Goal: Task Accomplishment & Management: Complete application form

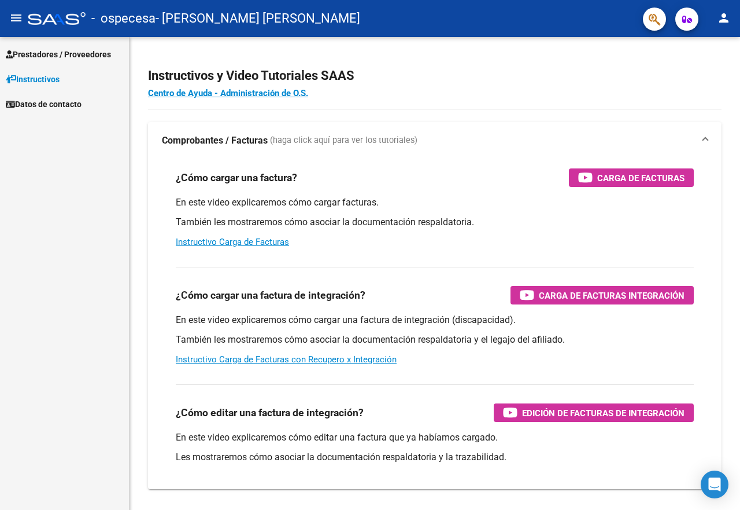
click at [34, 54] on span "Prestadores / Proveedores" at bounding box center [58, 54] width 105 height 13
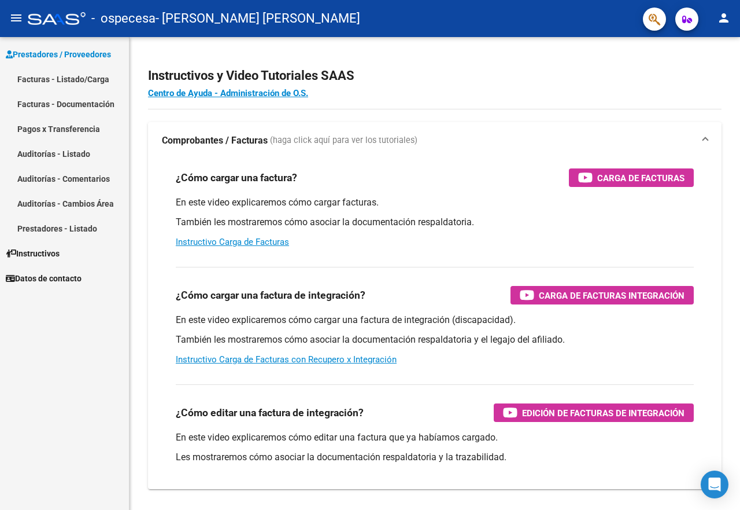
click at [39, 77] on link "Facturas - Listado/Carga" at bounding box center [64, 79] width 129 height 25
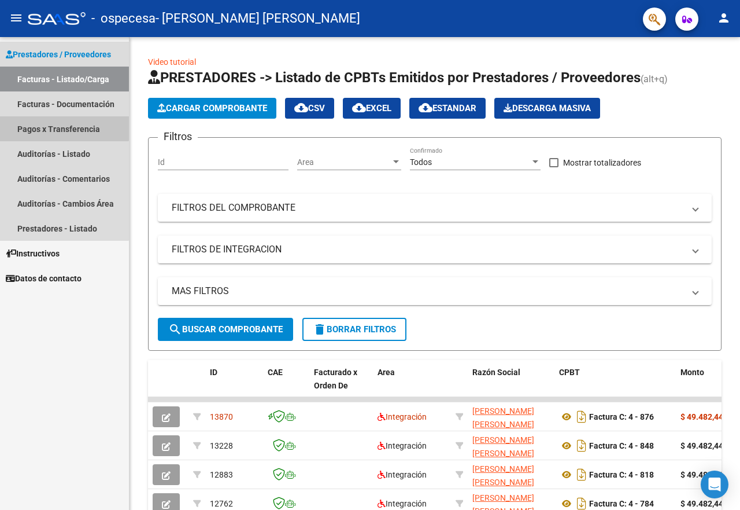
click at [45, 123] on link "Pagos x Transferencia" at bounding box center [64, 128] width 129 height 25
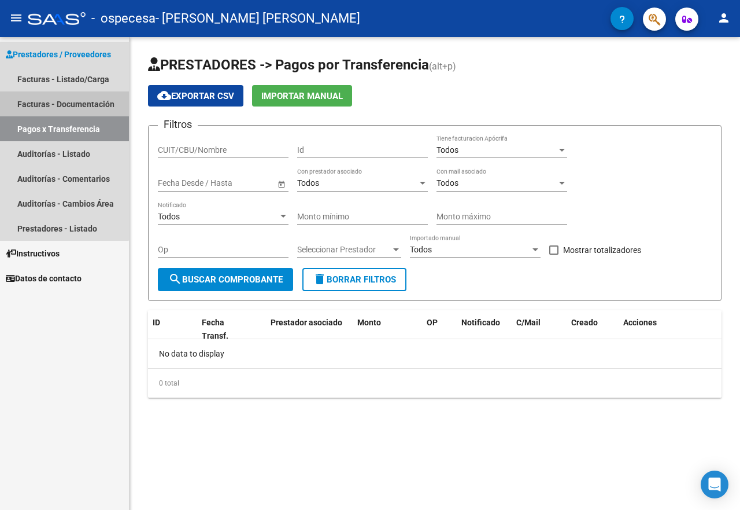
click at [41, 99] on link "Facturas - Documentación" at bounding box center [64, 103] width 129 height 25
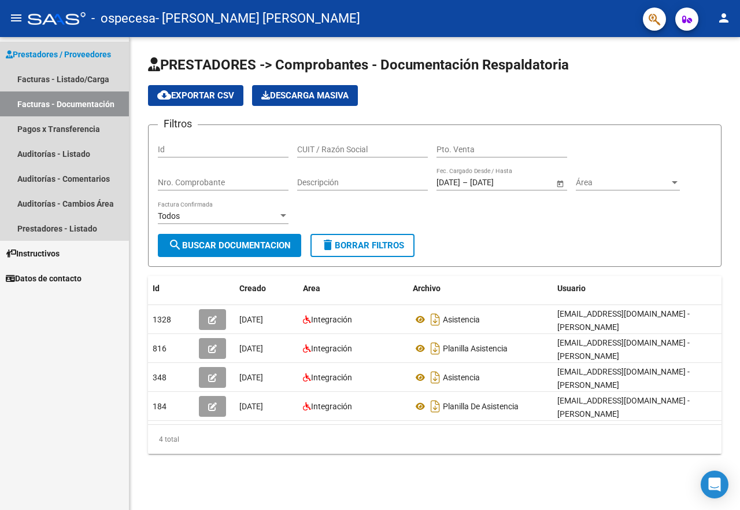
click at [49, 55] on span "Prestadores / Proveedores" at bounding box center [58, 54] width 105 height 13
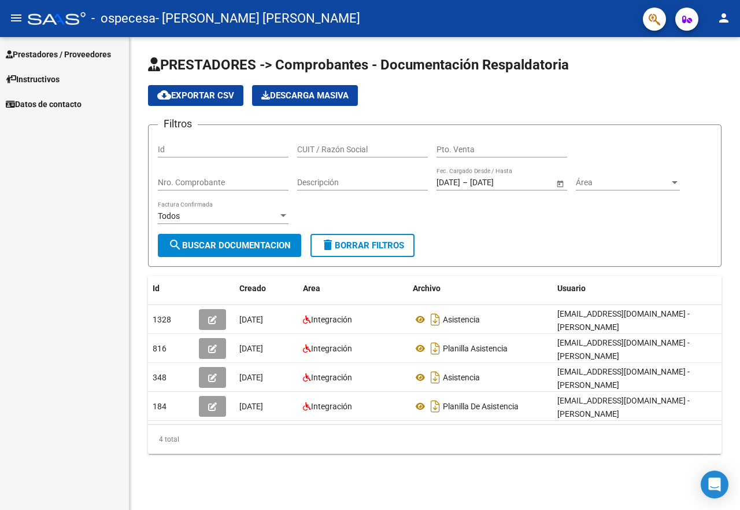
click at [57, 50] on span "Prestadores / Proveedores" at bounding box center [58, 54] width 105 height 13
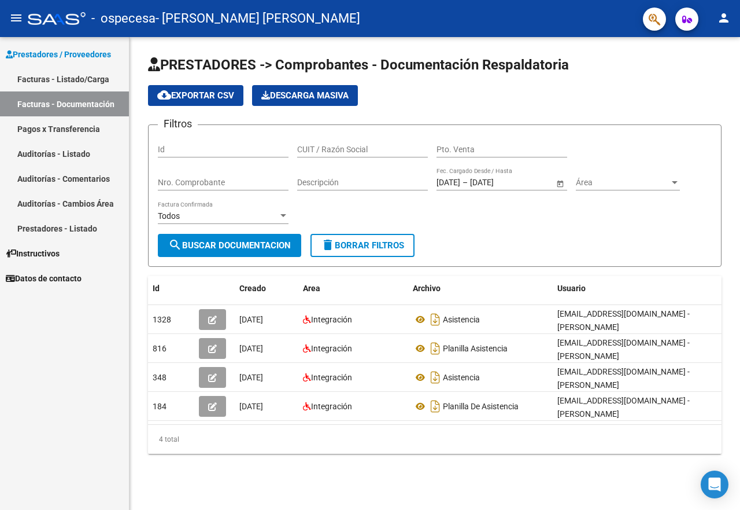
click at [51, 71] on link "Facturas - Listado/Carga" at bounding box center [64, 79] width 129 height 25
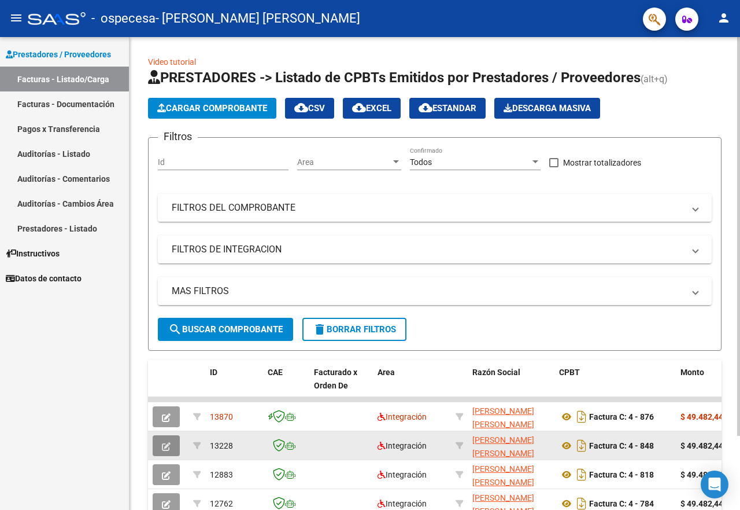
click at [164, 445] on icon "button" at bounding box center [166, 446] width 9 height 9
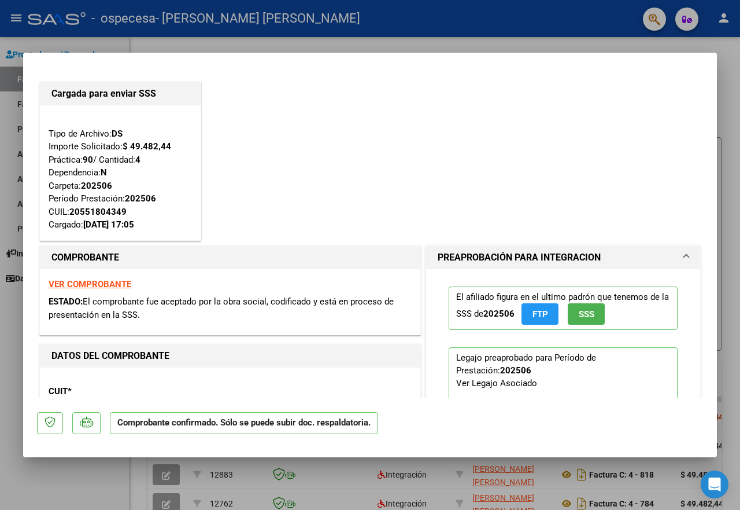
click at [65, 469] on div at bounding box center [370, 255] width 740 height 510
type input "$ 0,00"
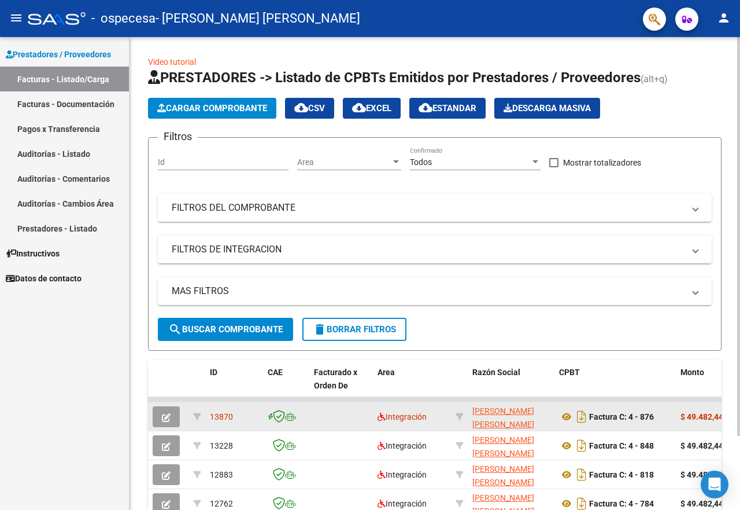
click at [165, 410] on button "button" at bounding box center [166, 416] width 27 height 21
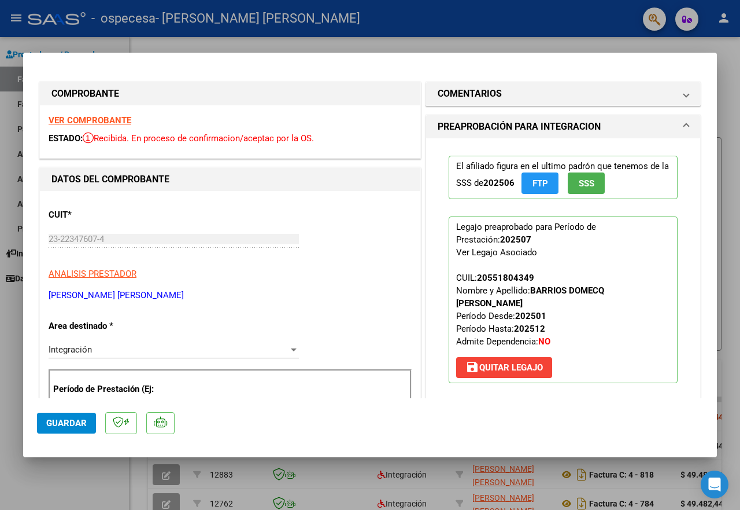
click at [67, 477] on div at bounding box center [370, 255] width 740 height 510
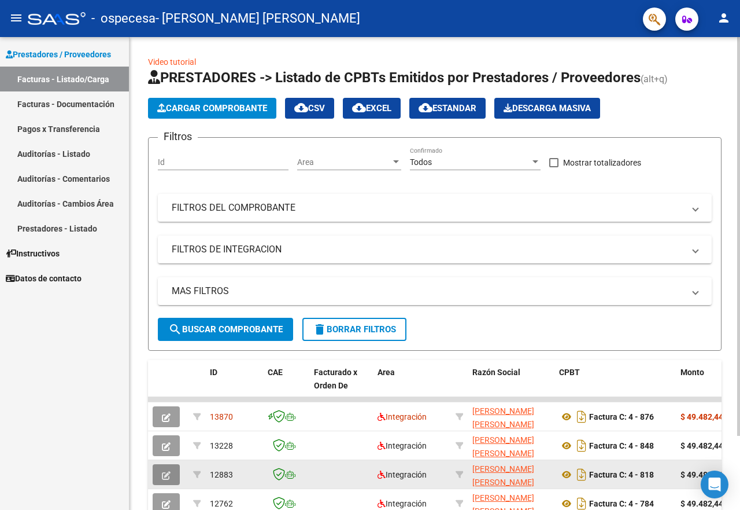
click at [175, 479] on button "button" at bounding box center [166, 474] width 27 height 21
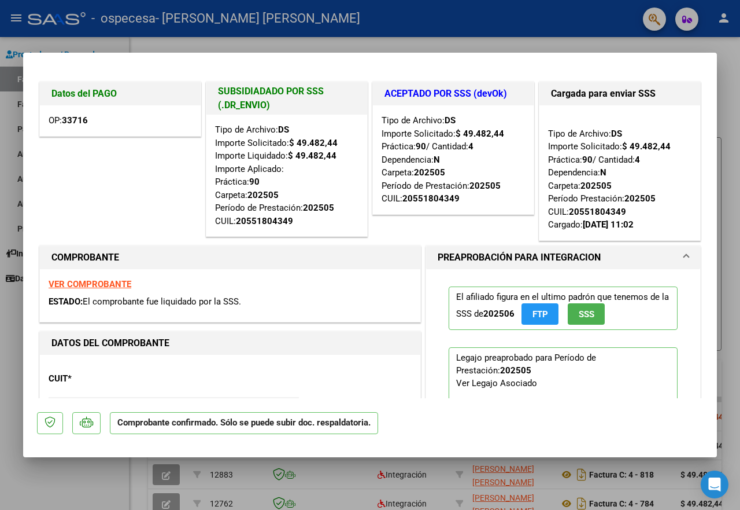
click at [49, 462] on div at bounding box center [370, 255] width 740 height 510
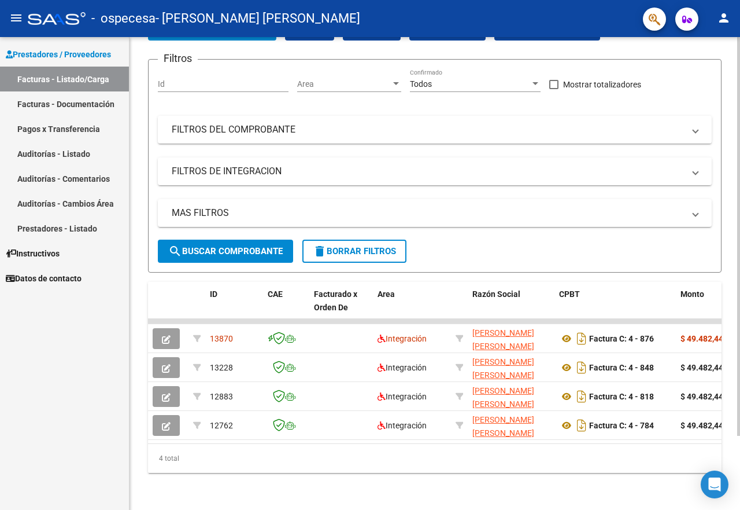
scroll to position [88, 0]
click at [740, 297] on div at bounding box center [738, 236] width 3 height 399
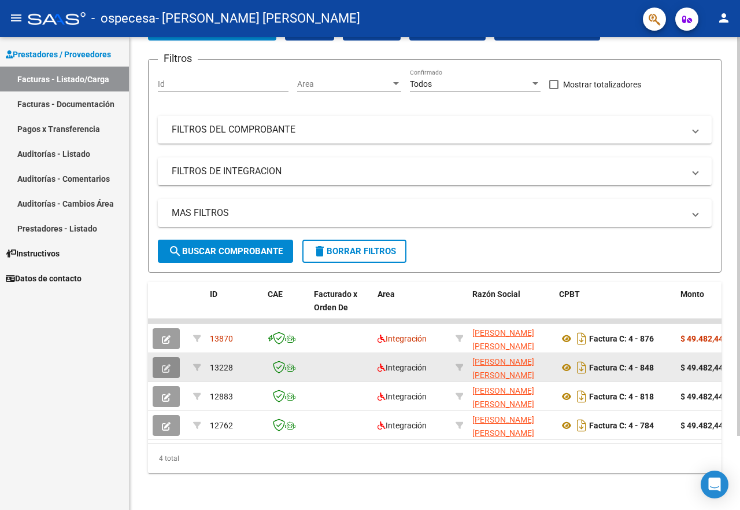
click at [162, 364] on icon "button" at bounding box center [166, 368] width 9 height 9
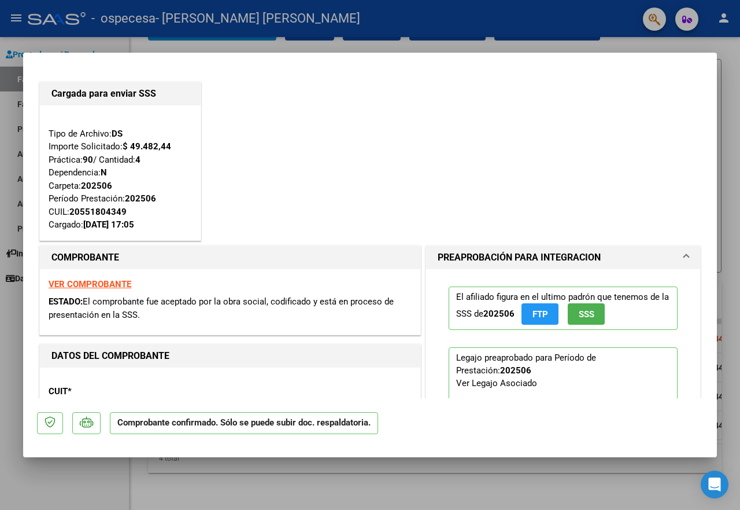
click at [80, 480] on div at bounding box center [370, 255] width 740 height 510
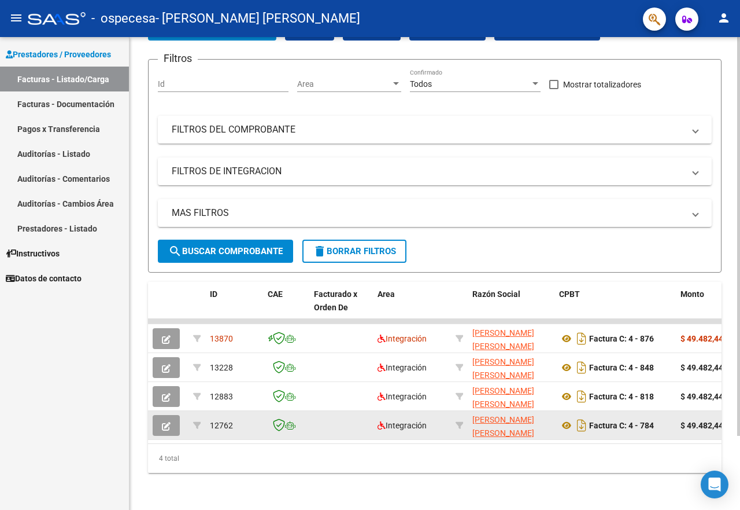
click at [165, 422] on icon "button" at bounding box center [166, 426] width 9 height 9
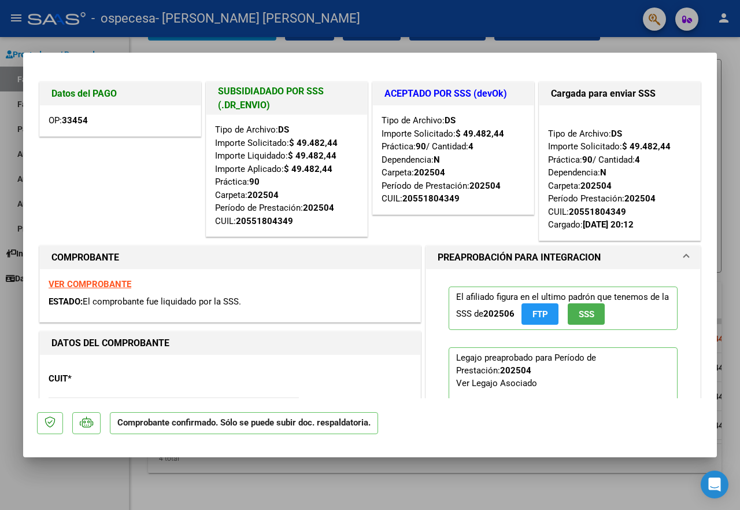
click at [63, 496] on div at bounding box center [370, 255] width 740 height 510
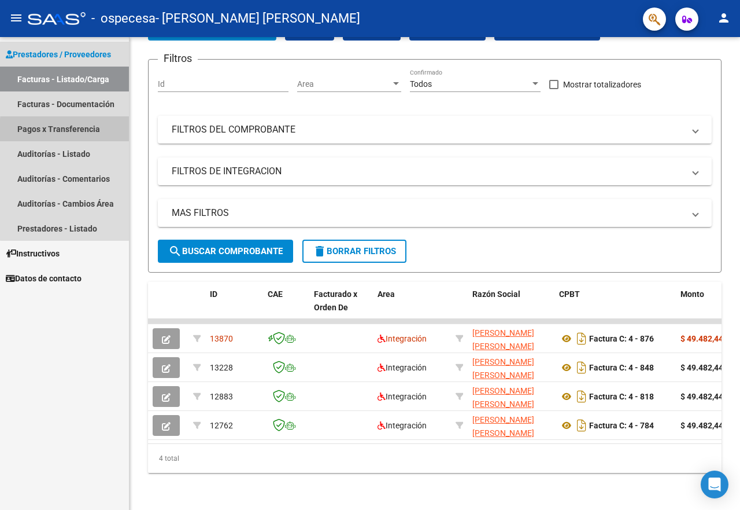
click at [79, 131] on link "Pagos x Transferencia" at bounding box center [64, 128] width 129 height 25
